Goal: Task Accomplishment & Management: Complete application form

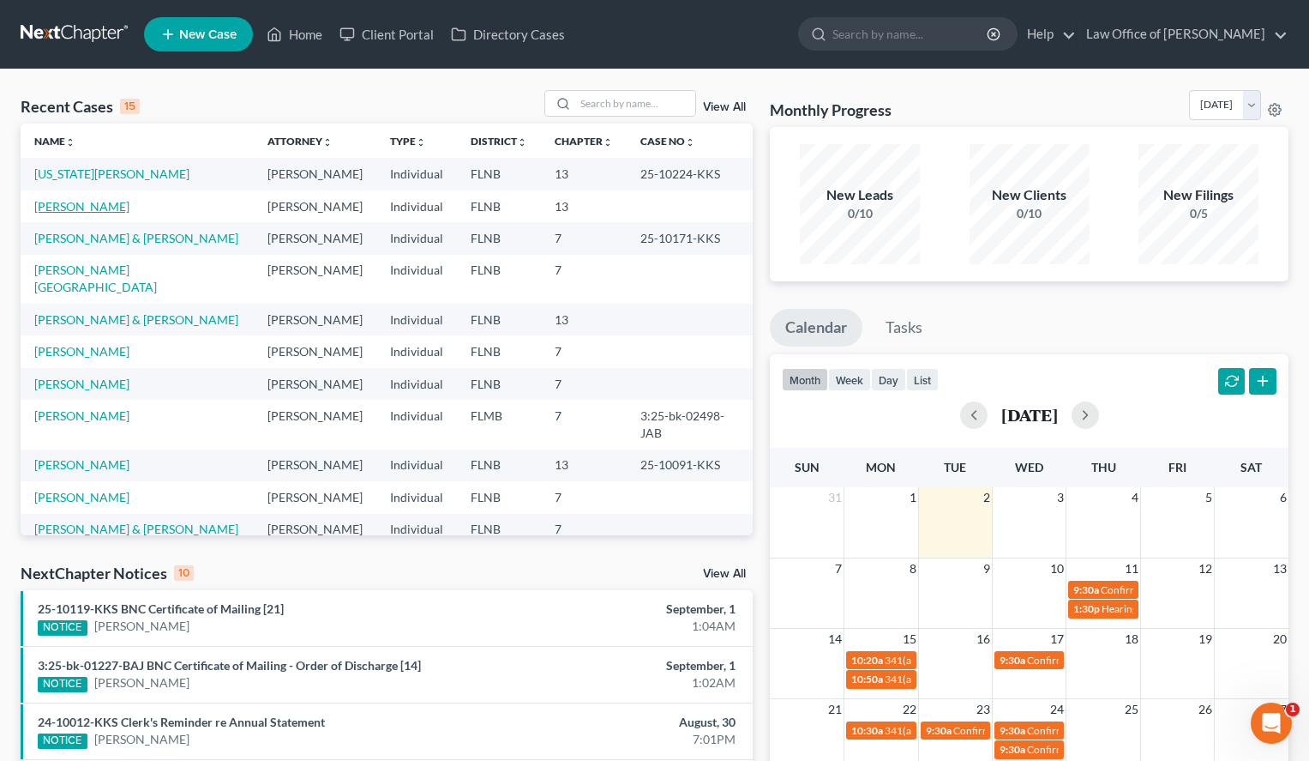
click at [101, 202] on link "[PERSON_NAME]" at bounding box center [81, 206] width 95 height 15
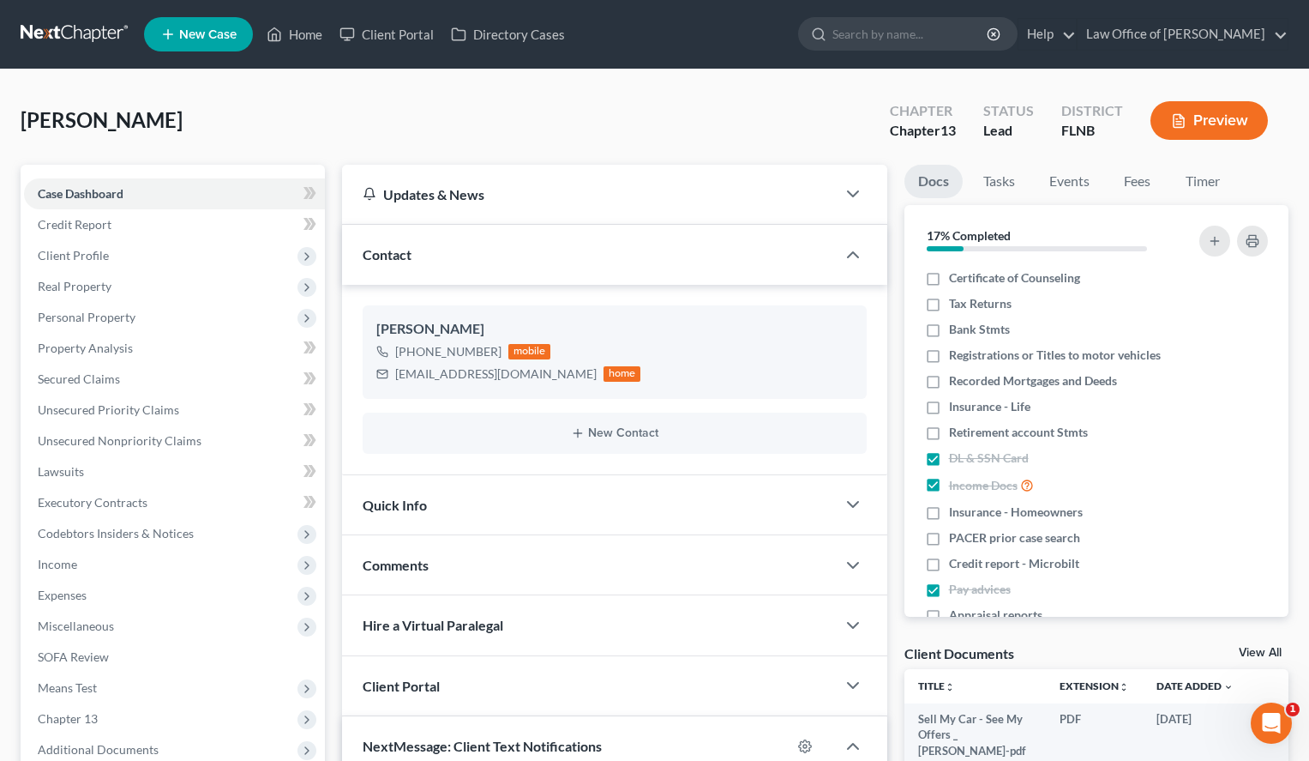
scroll to position [92, 0]
click at [130, 253] on span "Client Profile" at bounding box center [174, 255] width 301 height 31
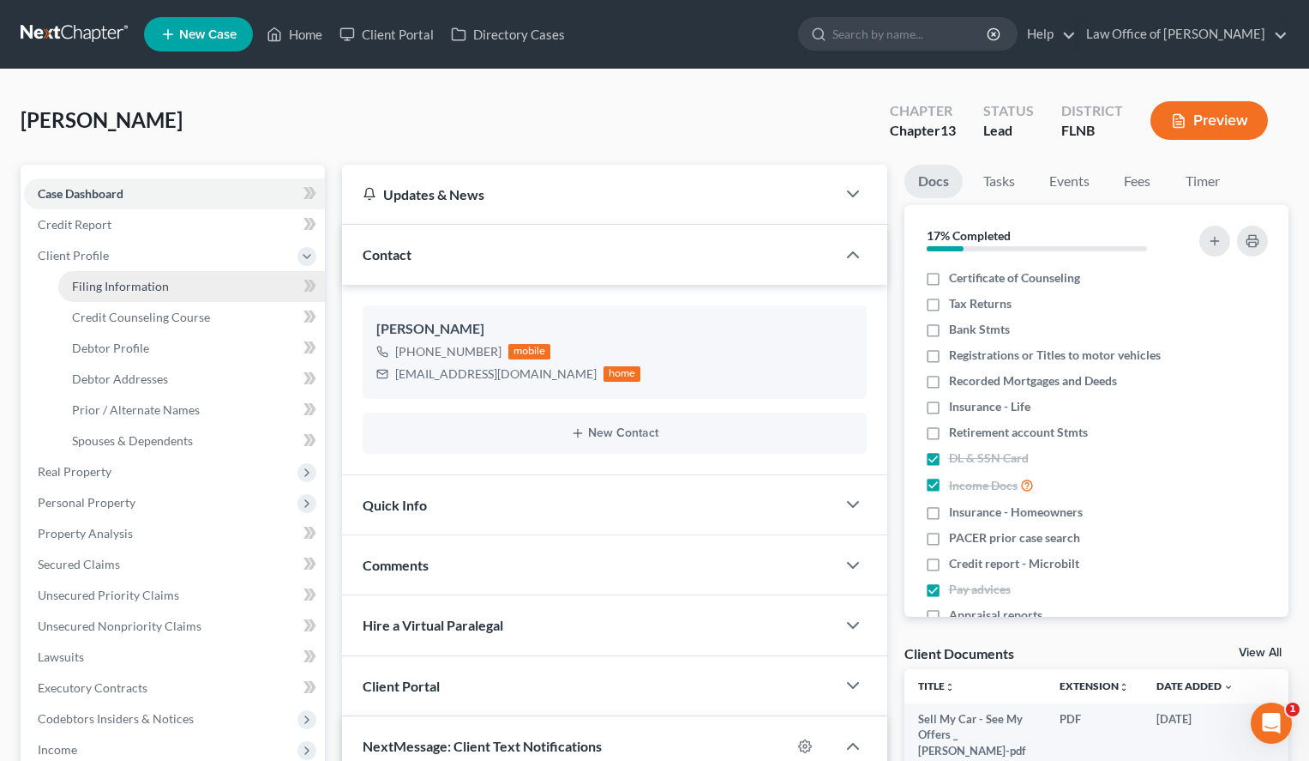
click at [143, 279] on span "Filing Information" at bounding box center [120, 286] width 97 height 15
select select "1"
select select "0"
select select "3"
select select "9"
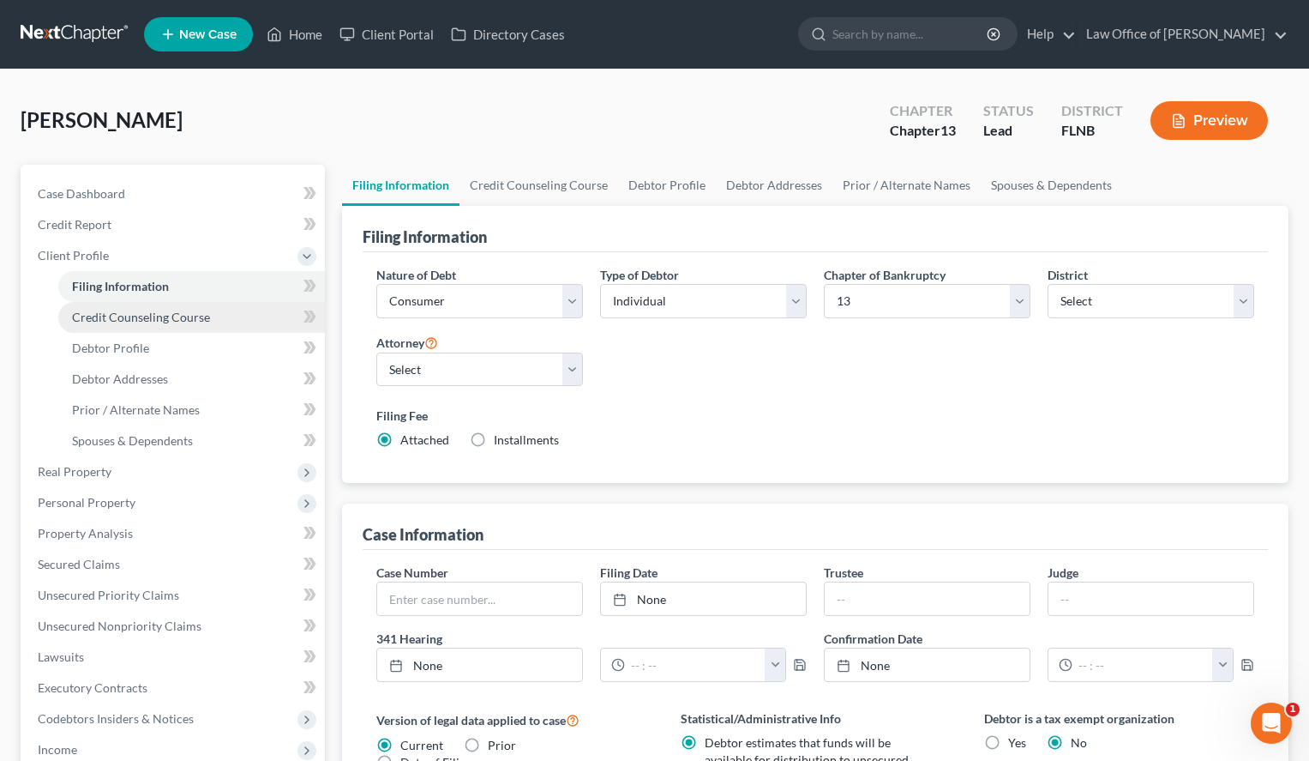
click at [148, 306] on link "Credit Counseling Course" at bounding box center [191, 317] width 267 height 31
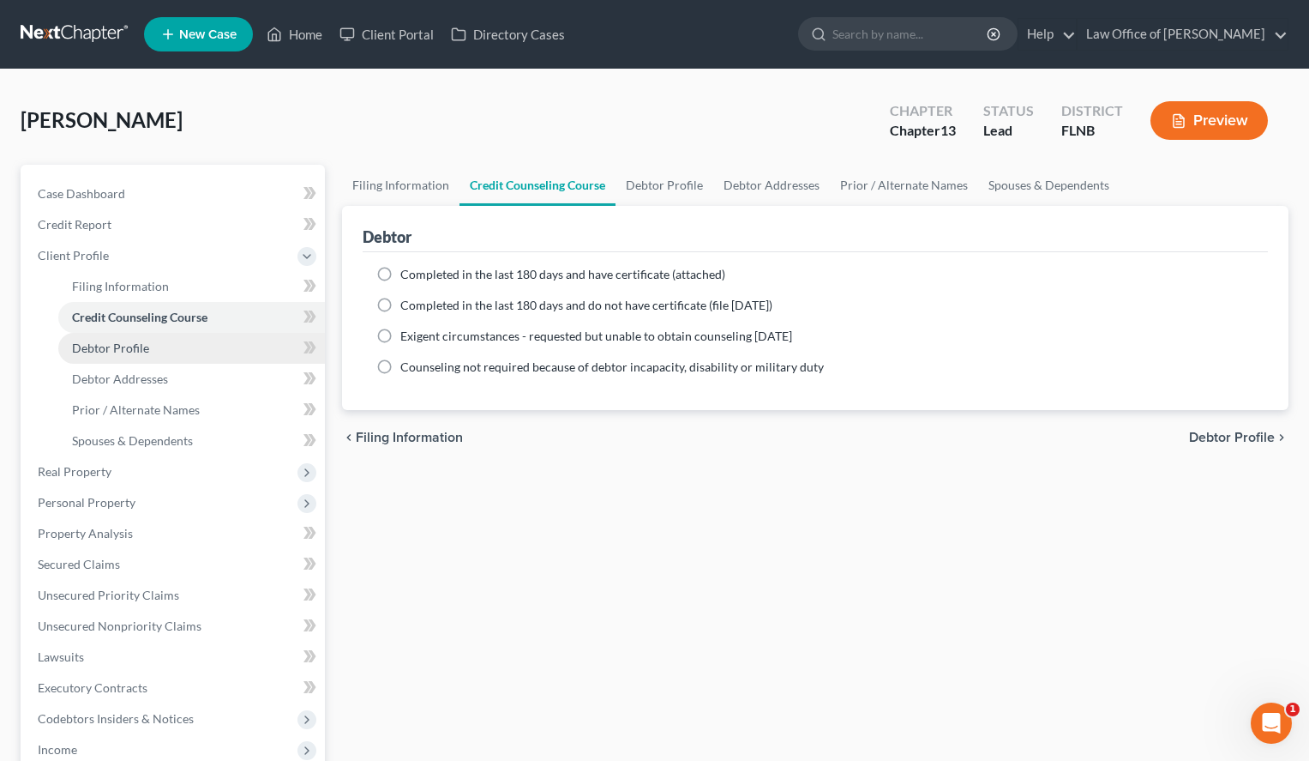
click at [153, 337] on link "Debtor Profile" at bounding box center [191, 348] width 267 height 31
select select "1"
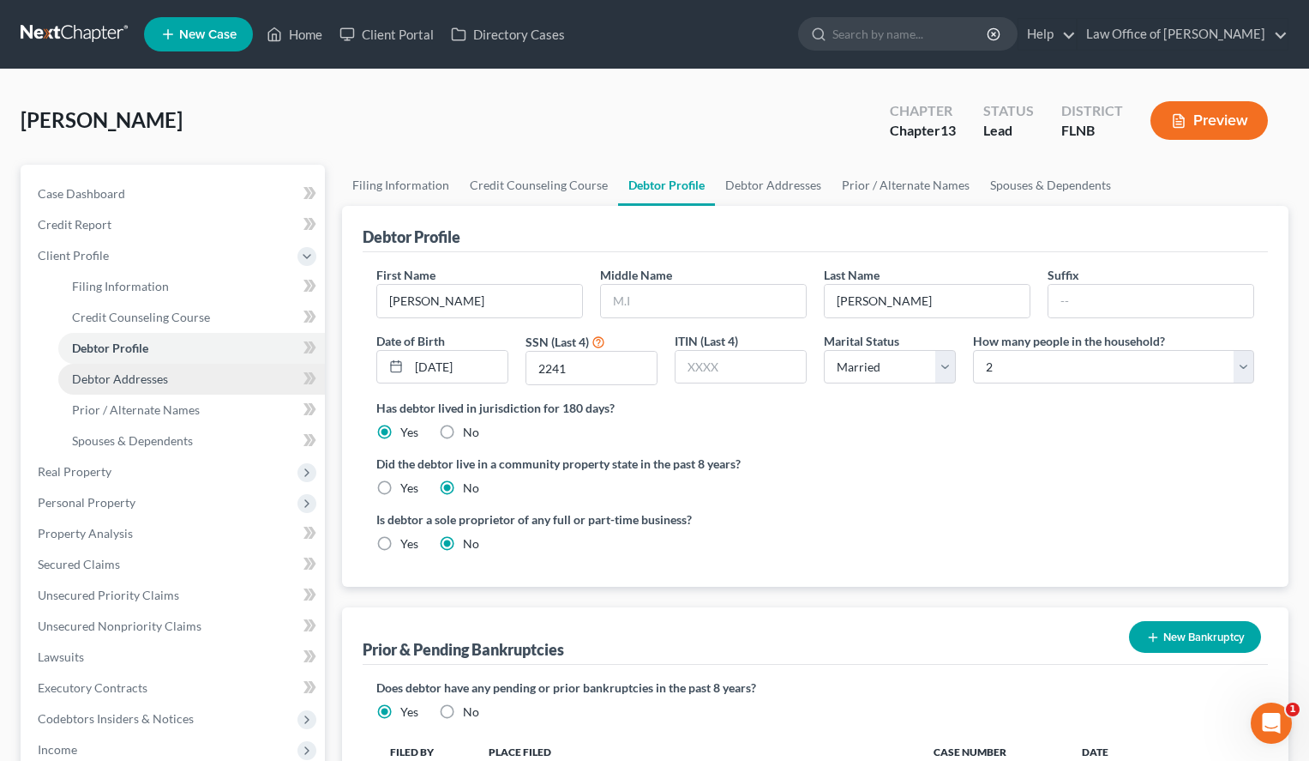
drag, startPoint x: 157, startPoint y: 368, endPoint x: 158, endPoint y: 380, distance: 12.0
click at [158, 370] on link "Debtor Addresses" at bounding box center [191, 379] width 267 height 31
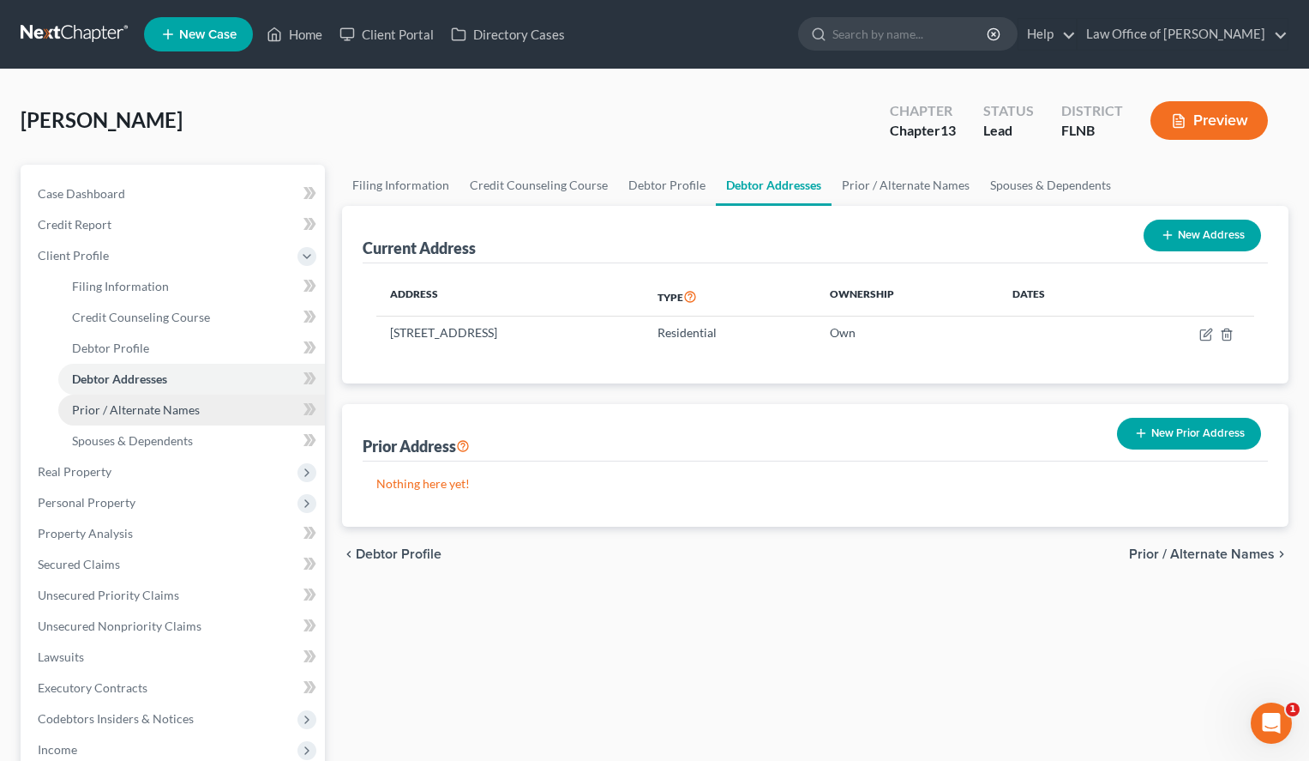
click at [158, 415] on span "Prior / Alternate Names" at bounding box center [136, 409] width 128 height 15
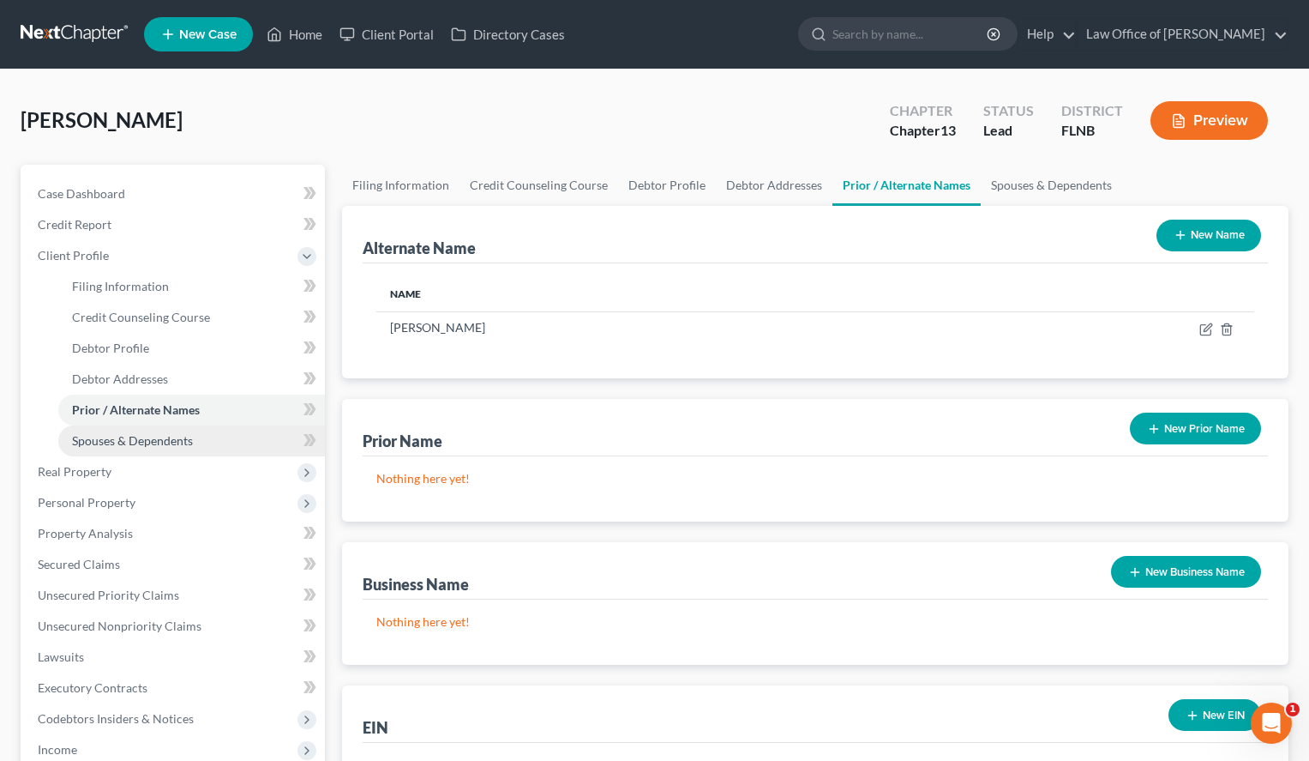
click at [164, 448] on link "Spouses & Dependents" at bounding box center [191, 440] width 267 height 31
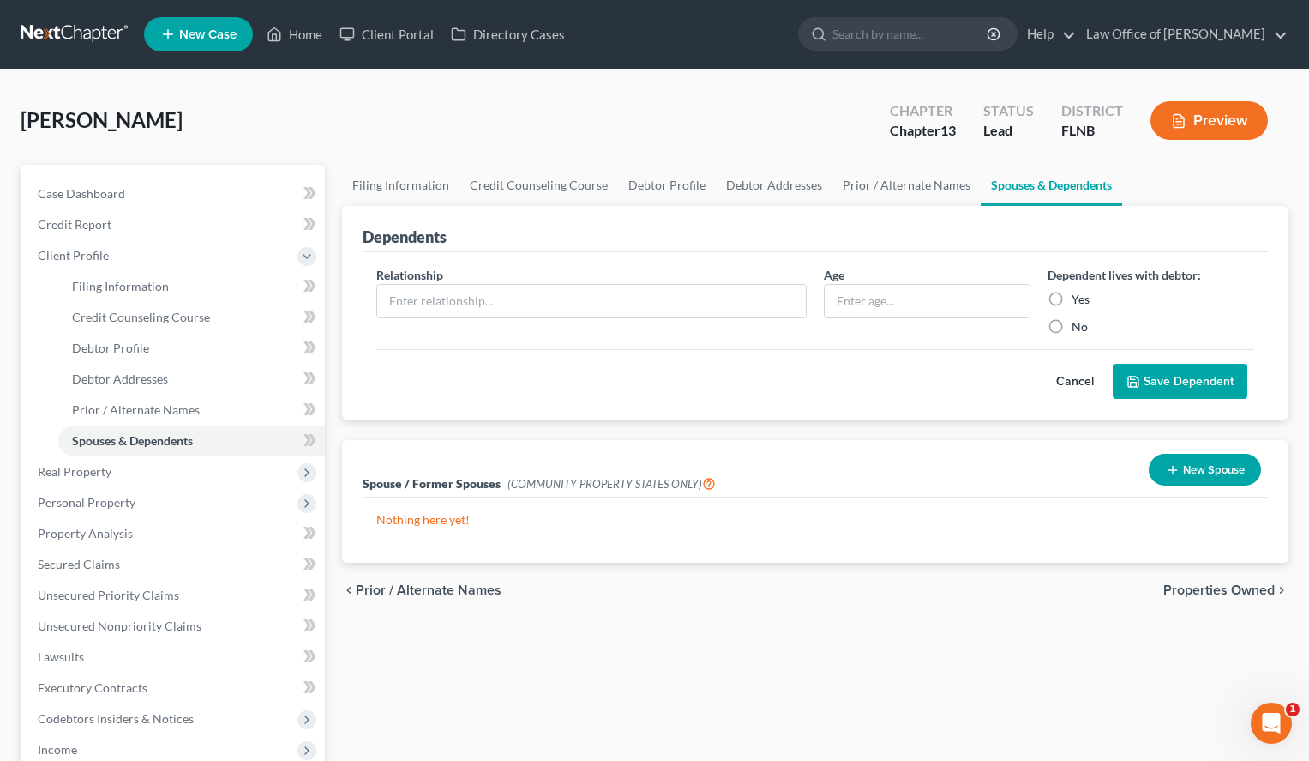
click at [61, 33] on link at bounding box center [76, 34] width 110 height 31
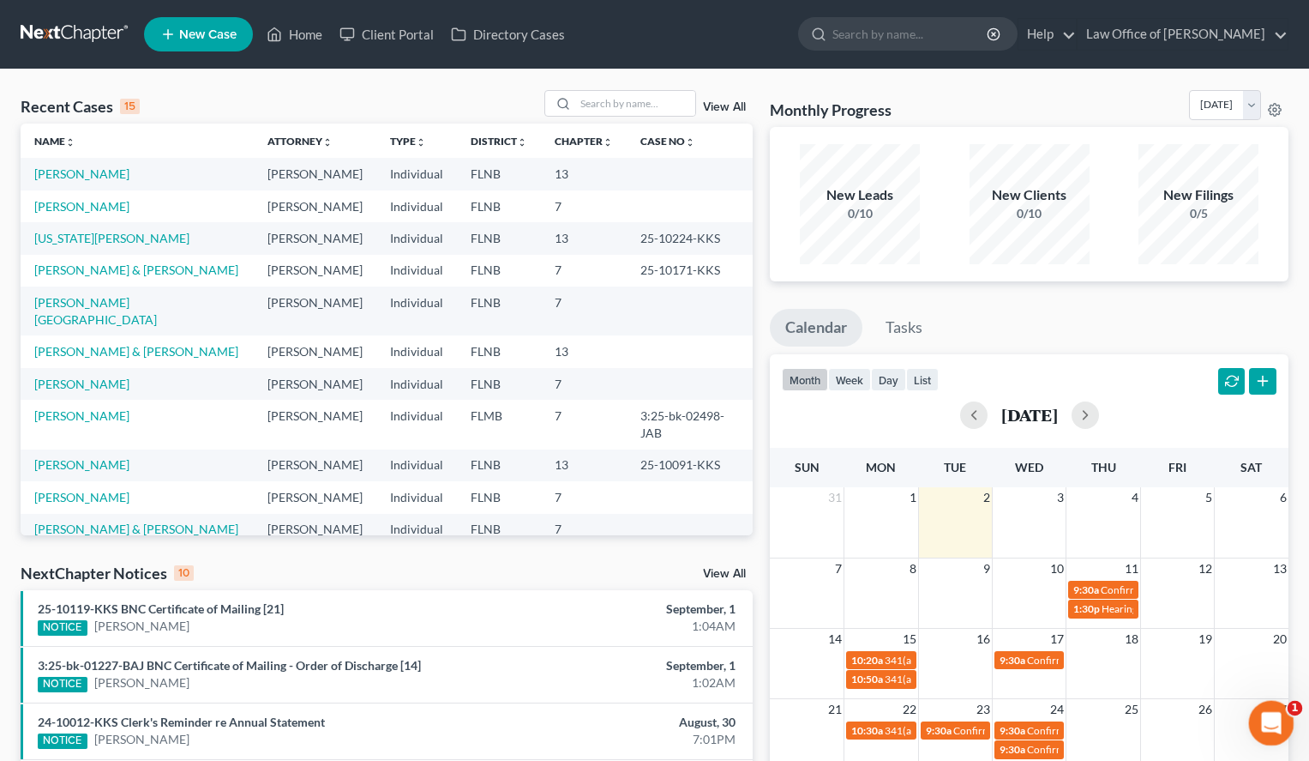
click at [1282, 707] on div "Open Intercom Messenger" at bounding box center [1269, 720] width 57 height 57
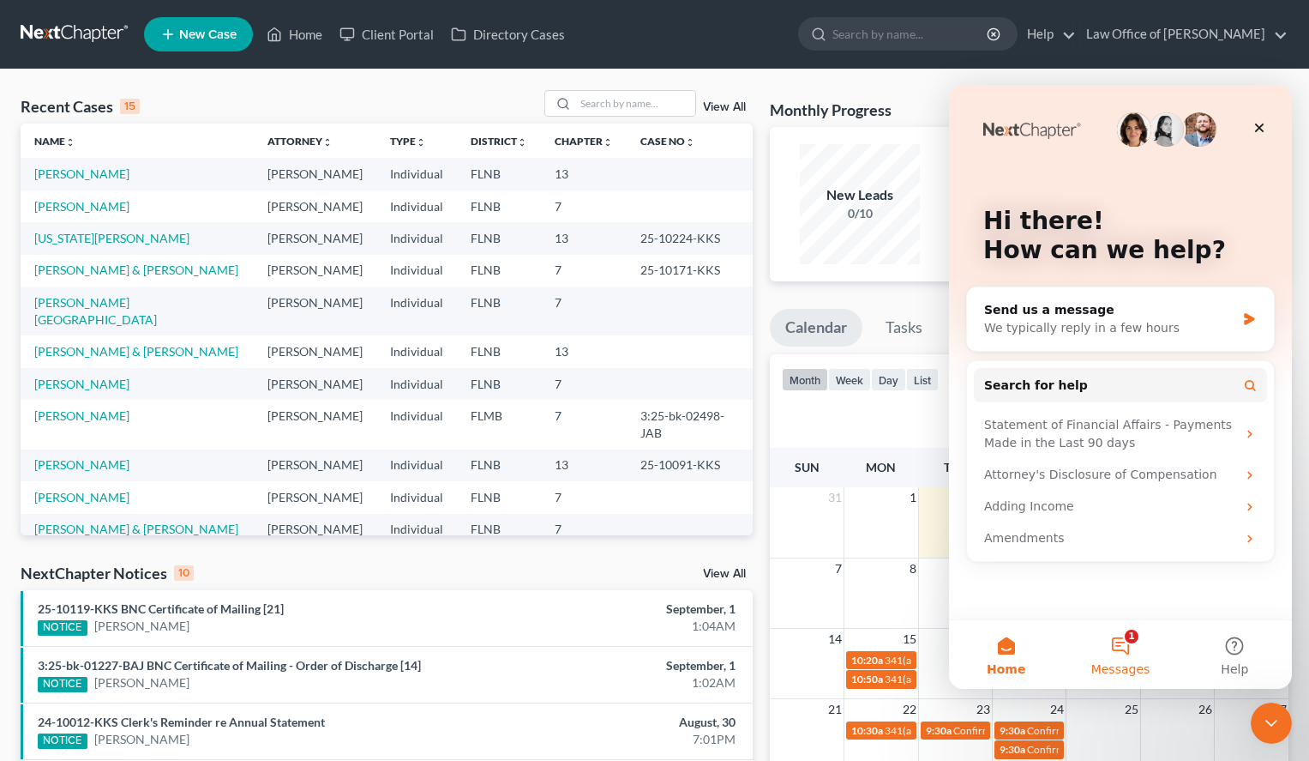
click at [1125, 650] on button "1 Messages" at bounding box center [1120, 654] width 114 height 69
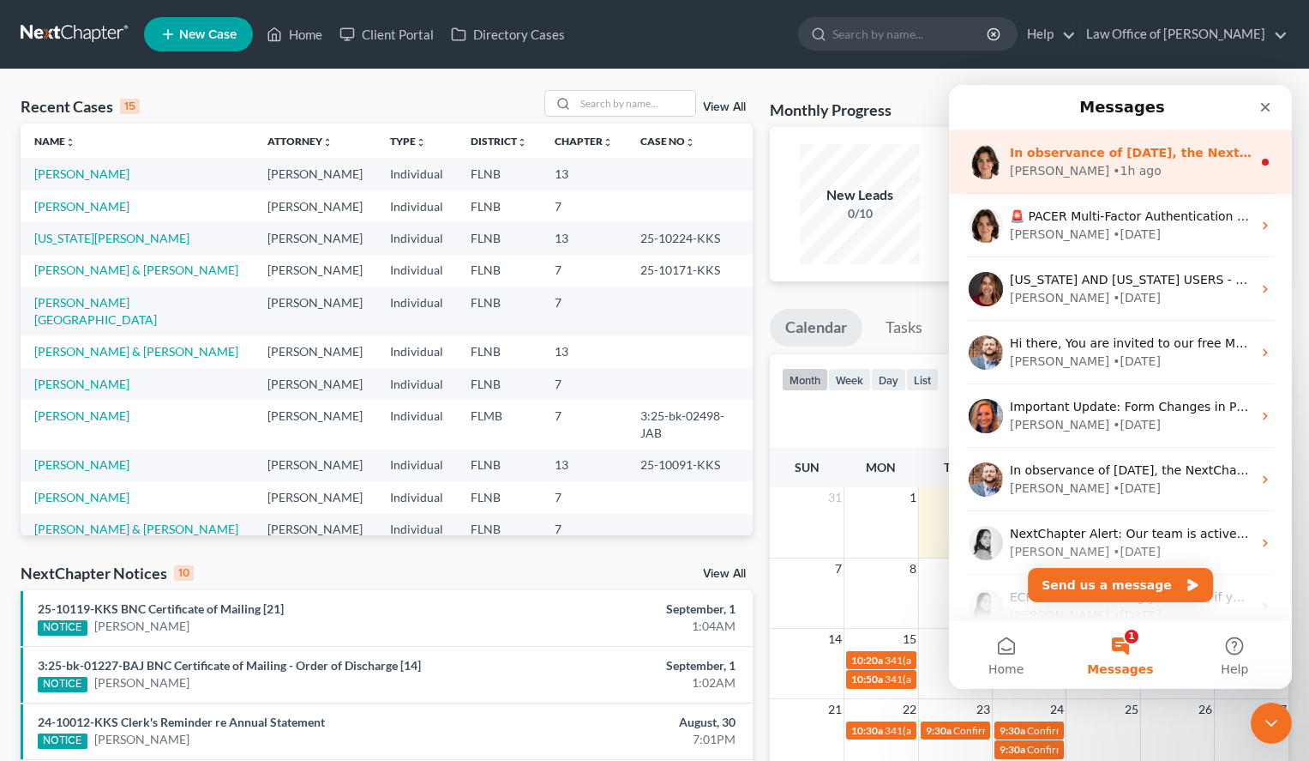
click at [1165, 142] on div "In observance of Labor Day, the NextChapter team will be out of office on Monda…" at bounding box center [1120, 161] width 343 height 63
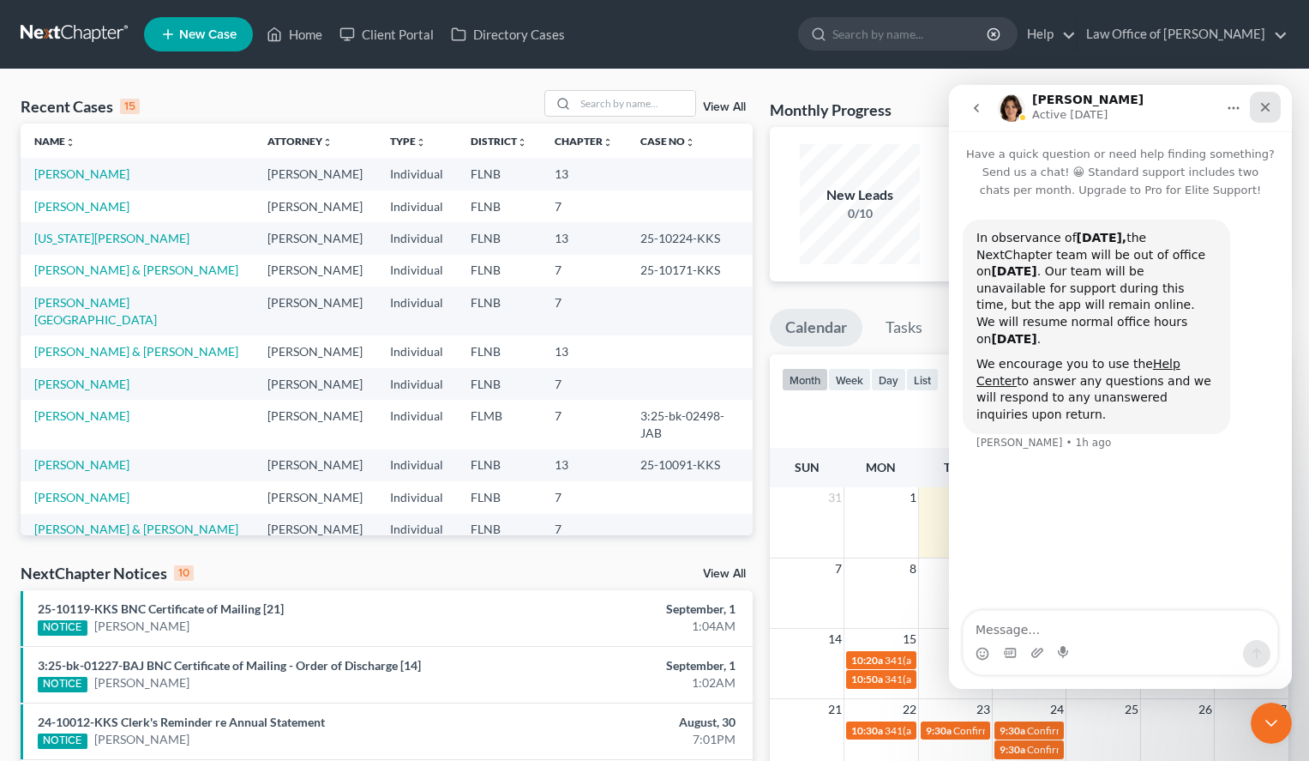
click at [1278, 96] on div "Close" at bounding box center [1265, 107] width 31 height 31
